Goal: Task Accomplishment & Management: Manage account settings

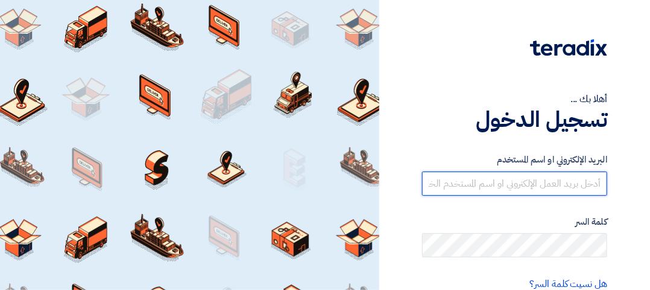
type input "[EMAIL_ADDRESS][DOMAIN_NAME]"
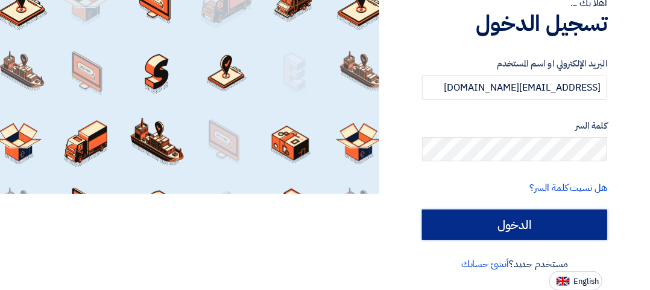
click at [568, 214] on input "الدخول" at bounding box center [514, 224] width 185 height 30
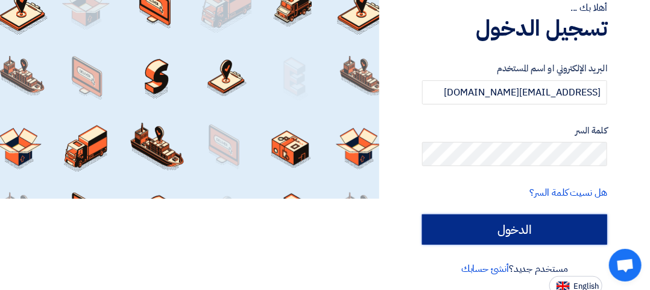
scroll to position [96, 0]
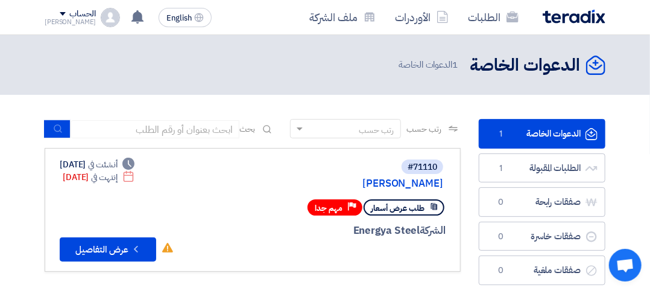
scroll to position [48, 0]
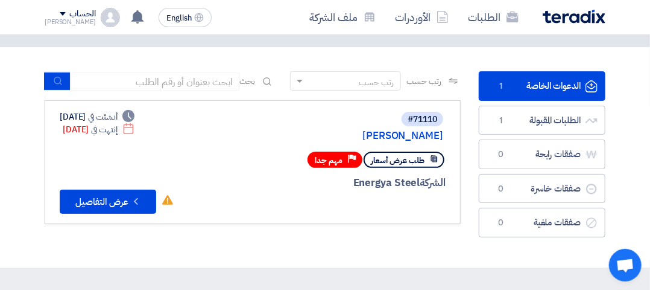
click at [528, 80] on link "الدعوات الخاصة الدعوات الخاصة 1" at bounding box center [542, 86] width 127 height 30
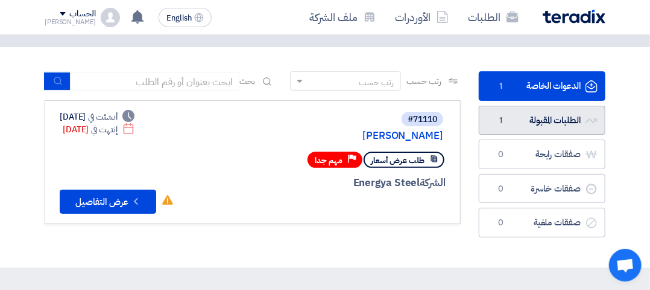
click at [533, 114] on link "الطلبات المقبولة الطلبات المقبولة 1" at bounding box center [542, 121] width 127 height 30
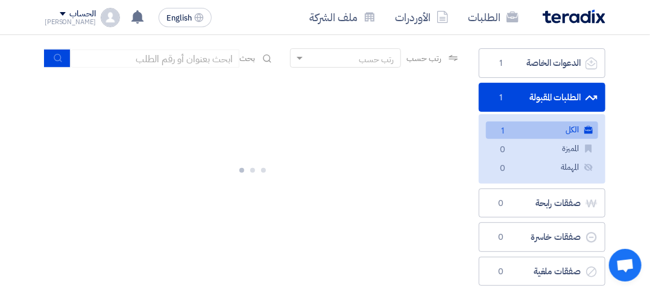
scroll to position [81, 0]
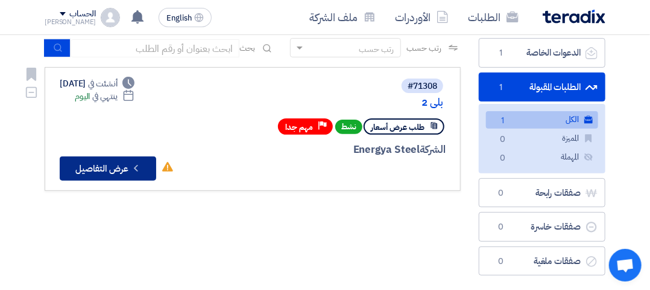
click at [107, 173] on button "Check details عرض التفاصيل" at bounding box center [108, 168] width 97 height 24
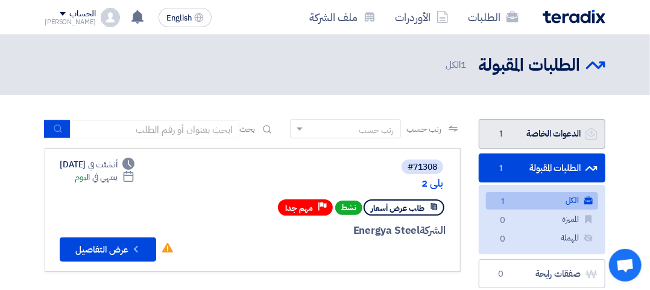
click at [489, 134] on link "الدعوات الخاصة الدعوات الخاصة 1" at bounding box center [542, 134] width 127 height 30
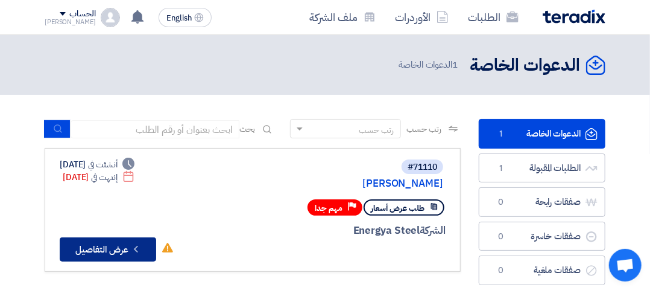
click at [86, 246] on button "Check details عرض التفاصيل" at bounding box center [108, 249] width 97 height 24
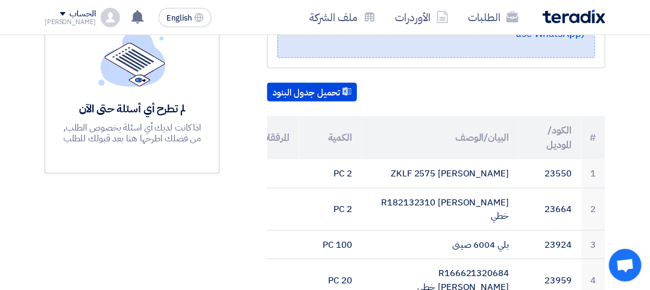
scroll to position [367, 0]
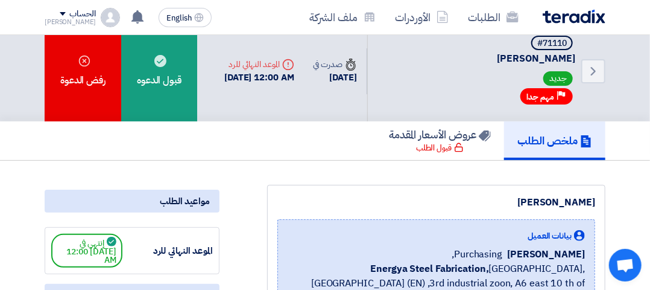
scroll to position [8, 0]
